Goal: Task Accomplishment & Management: Use online tool/utility

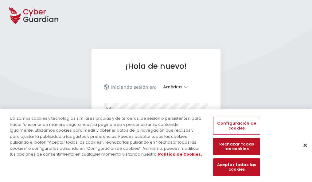
select select "América"
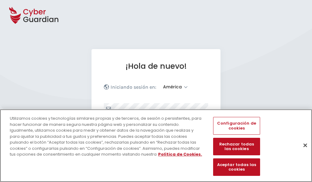
scroll to position [80, 0]
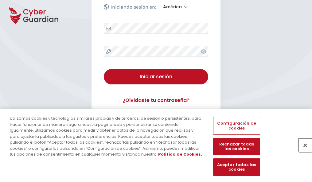
click at [303, 152] on button "Cerrar" at bounding box center [306, 146] width 14 height 14
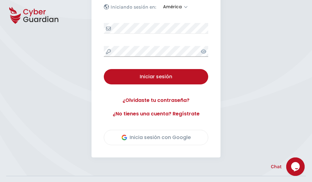
scroll to position [140, 0]
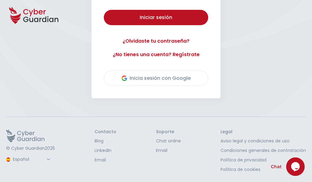
click at [104, 10] on button "Iniciar sesión" at bounding box center [156, 17] width 105 height 15
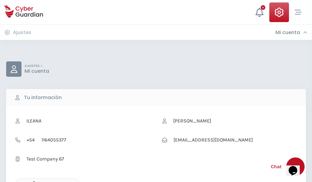
click at [32, 182] on icon "button" at bounding box center [32, 183] width 5 height 5
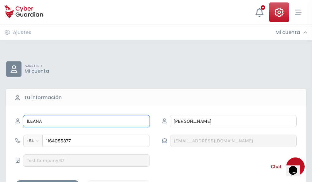
click at [86, 121] on input "ILEANA" at bounding box center [86, 121] width 127 height 12
type input "I"
type input "María Manuela"
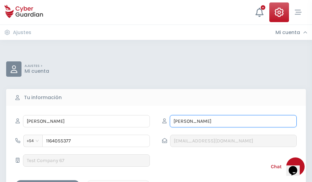
click at [233, 121] on input "CORREA" at bounding box center [233, 121] width 127 height 12
type input "C"
type input "Pazos"
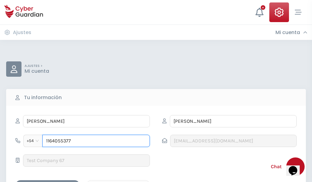
click at [96, 141] on input "1164055377" at bounding box center [96, 141] width 108 height 12
type input "1"
type input "4721963678"
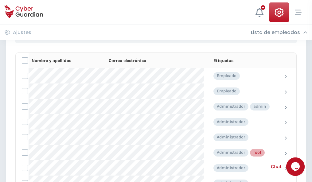
scroll to position [309, 0]
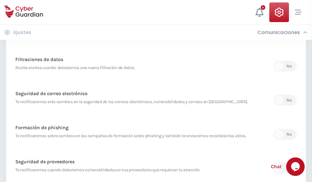
scroll to position [324, 0]
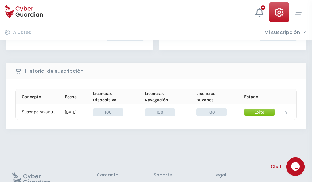
scroll to position [156, 0]
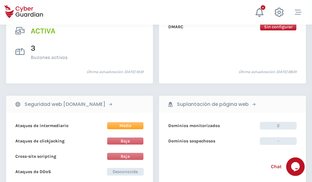
scroll to position [625, 0]
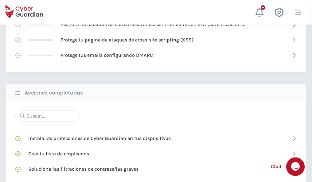
scroll to position [410, 0]
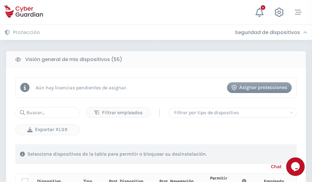
scroll to position [543, 0]
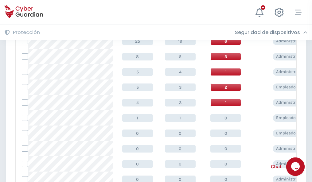
scroll to position [310, 0]
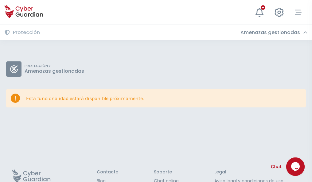
scroll to position [40, 0]
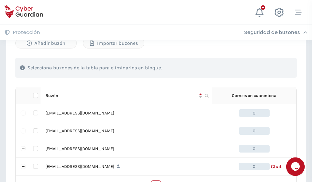
scroll to position [303, 0]
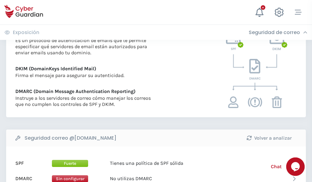
scroll to position [332, 0]
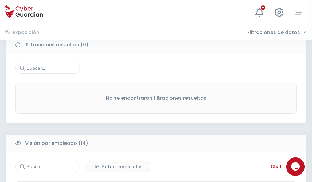
scroll to position [555, 0]
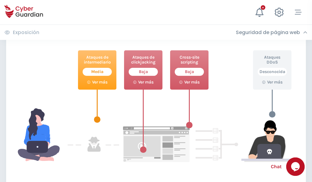
scroll to position [335, 0]
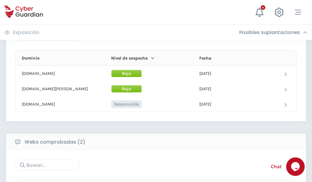
scroll to position [369, 0]
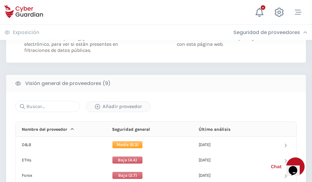
scroll to position [443, 0]
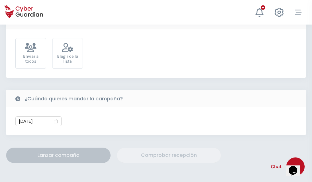
scroll to position [225, 0]
